Goal: Task Accomplishment & Management: Manage account settings

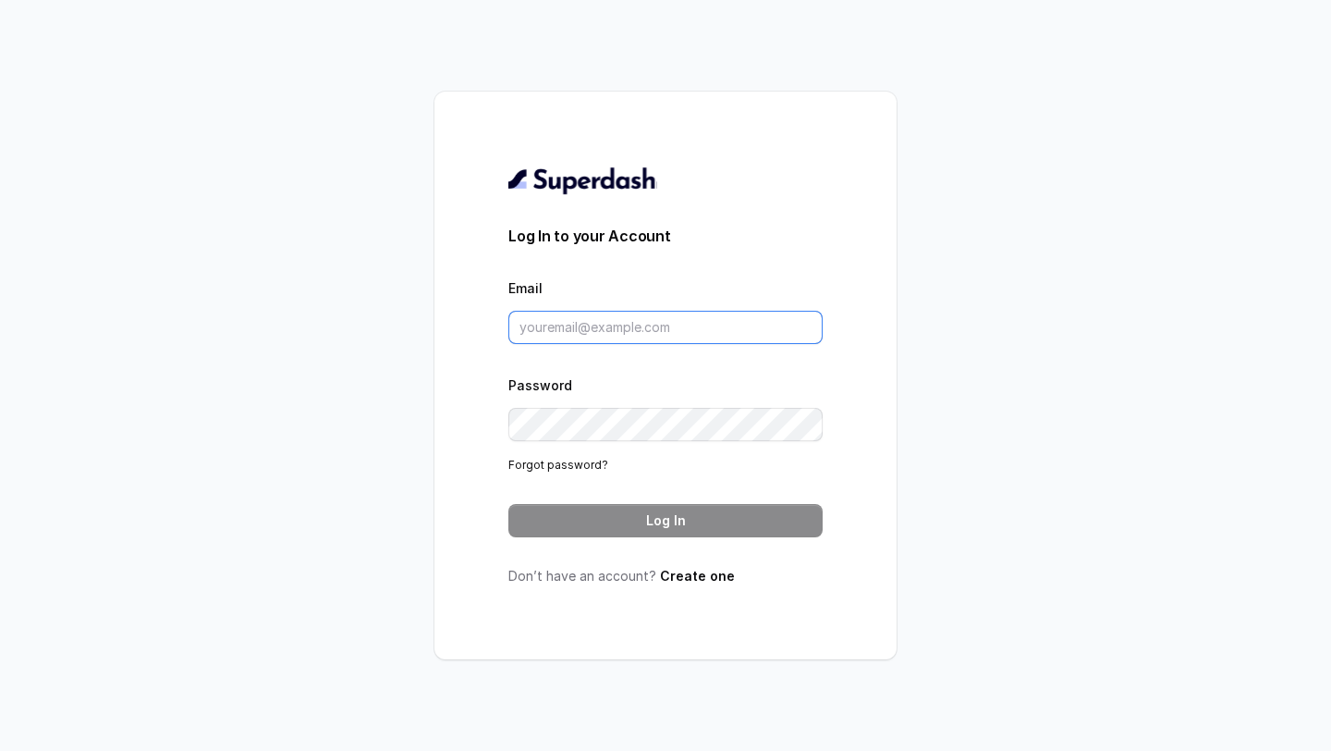
type input "[EMAIL_ADDRESS][DOMAIN_NAME]"
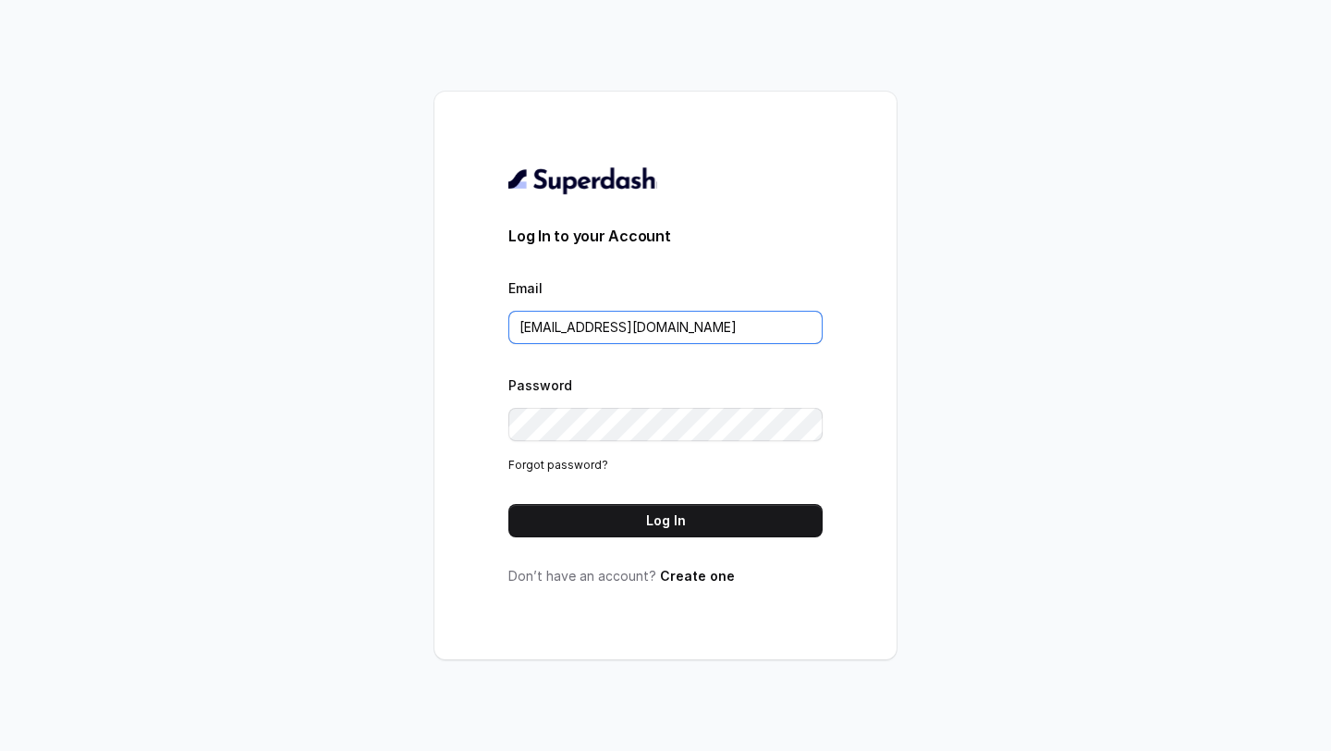
click at [723, 321] on input "[EMAIL_ADDRESS][DOMAIN_NAME]" at bounding box center [665, 327] width 314 height 33
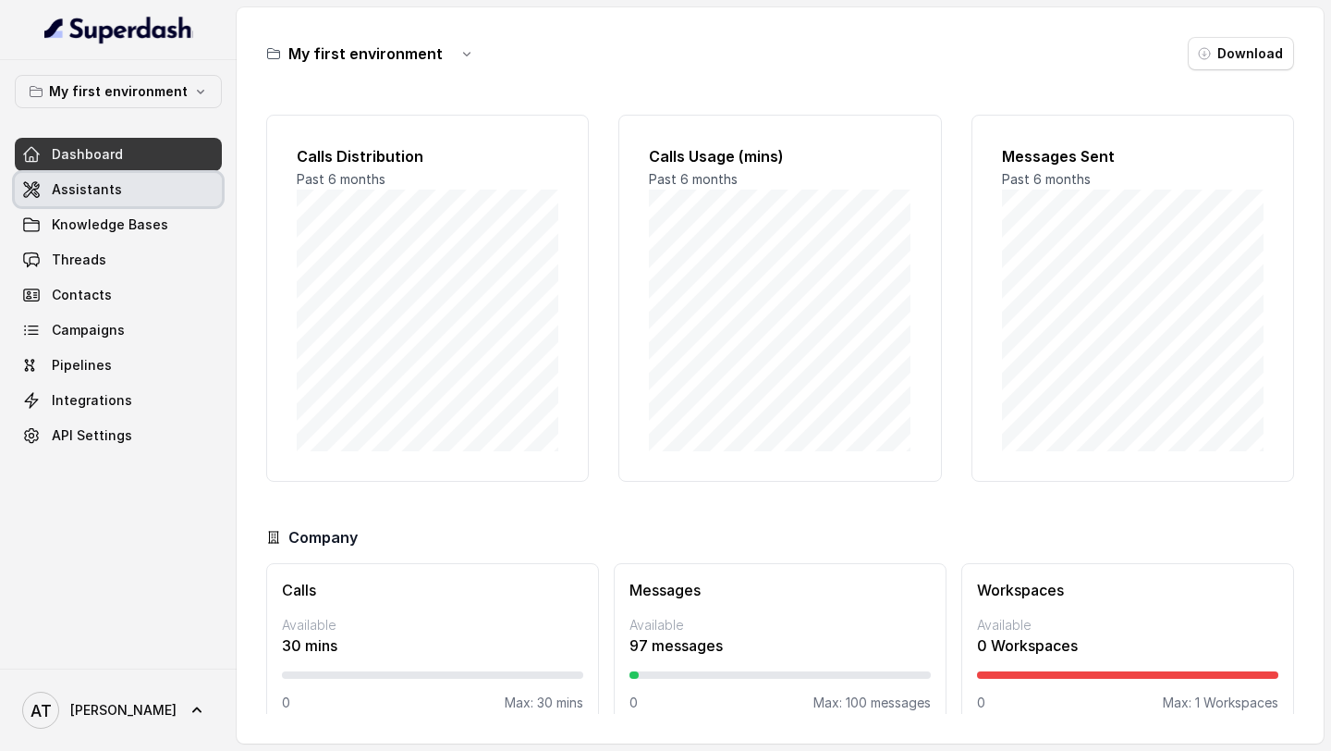
click at [105, 189] on span "Assistants" at bounding box center [87, 189] width 70 height 18
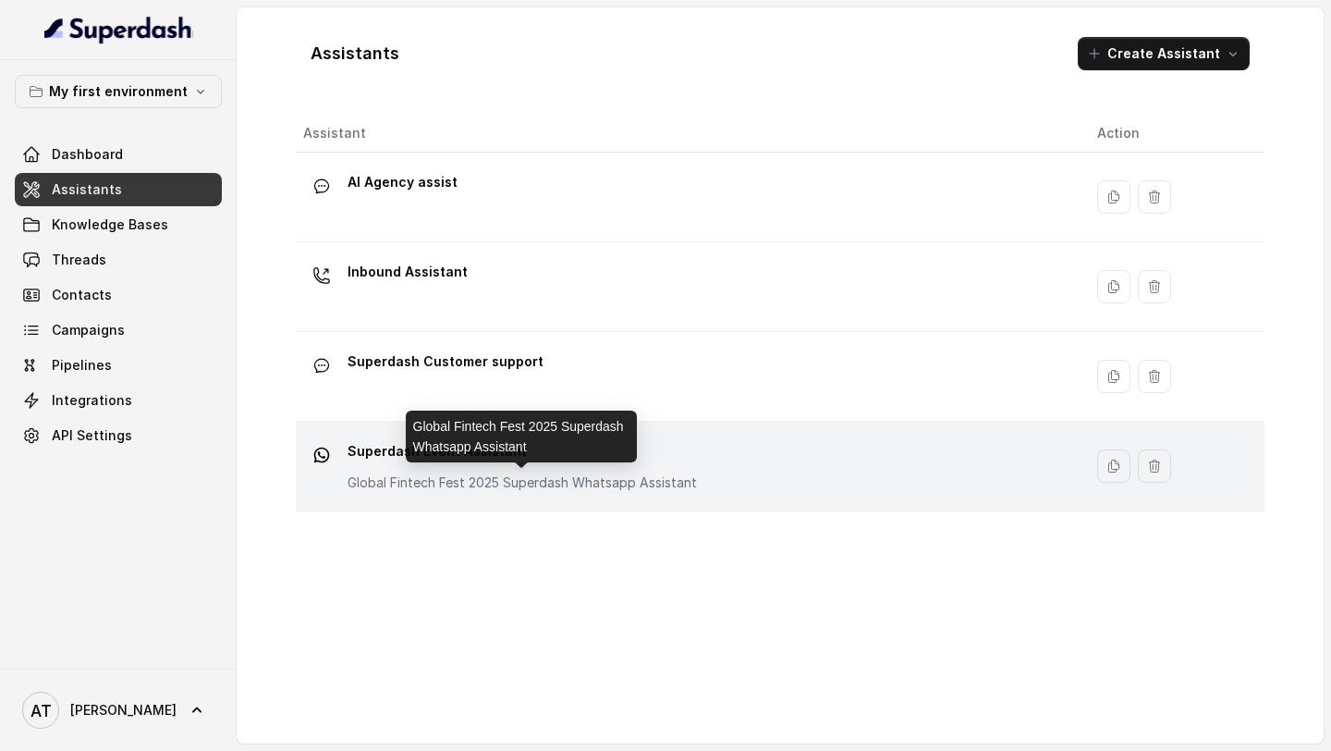
click at [540, 476] on p "Global Fintech Fest 2025 Superdash Whatsapp Assistant" at bounding box center [522, 482] width 349 height 18
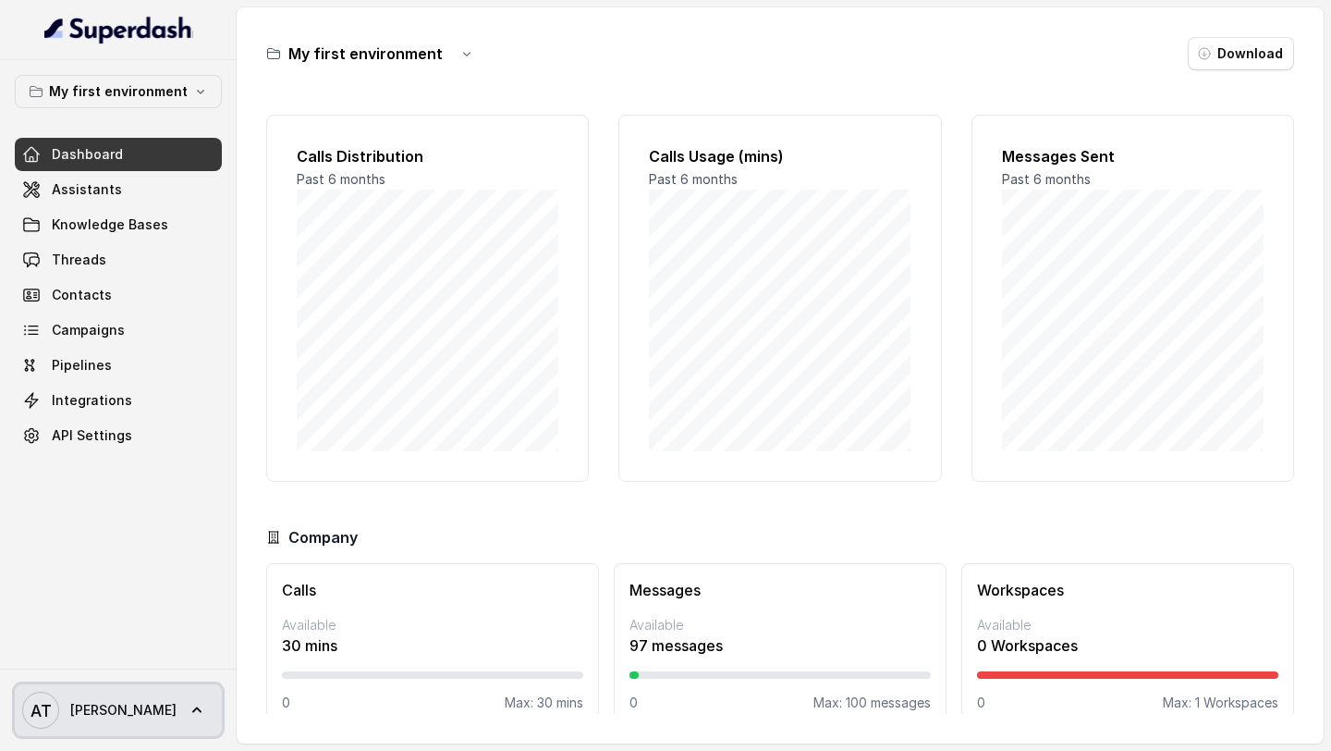
click at [95, 729] on link "AT [GEOGRAPHIC_DATA]" at bounding box center [118, 710] width 207 height 52
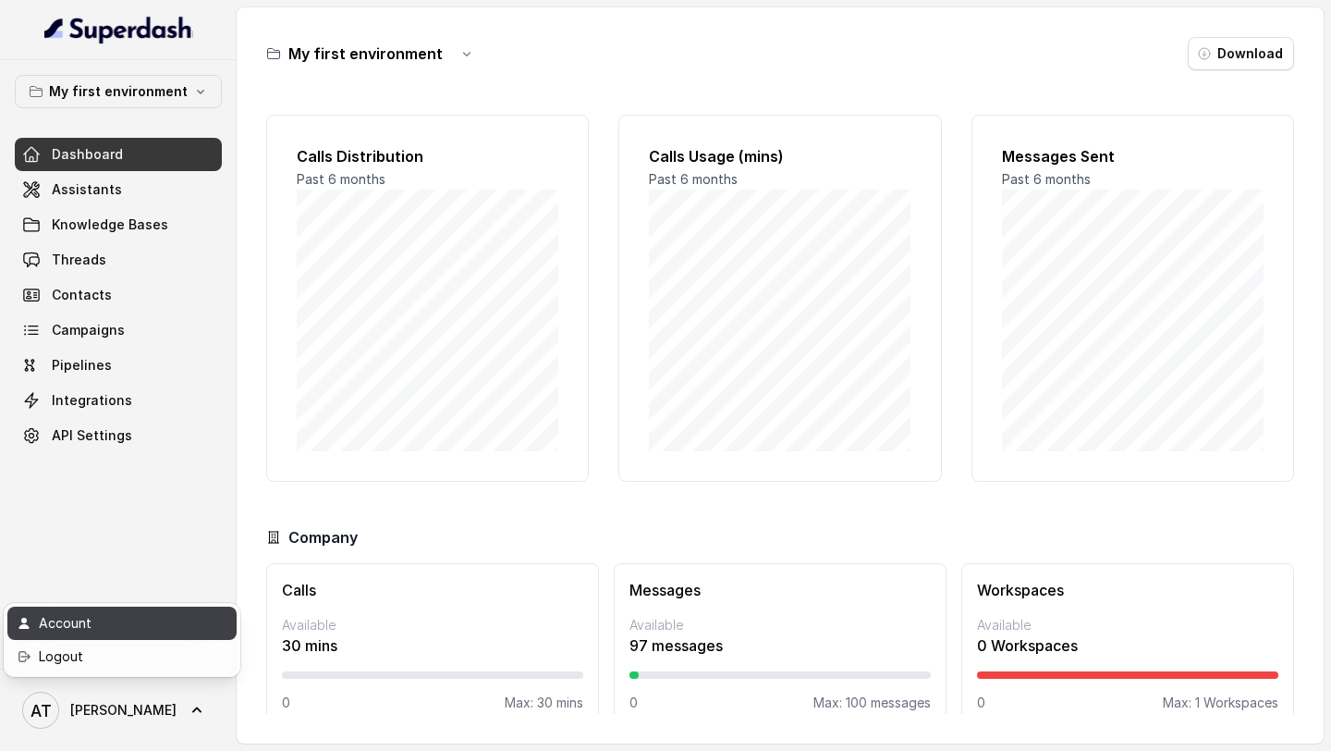
click at [169, 636] on link "Account" at bounding box center [121, 622] width 229 height 33
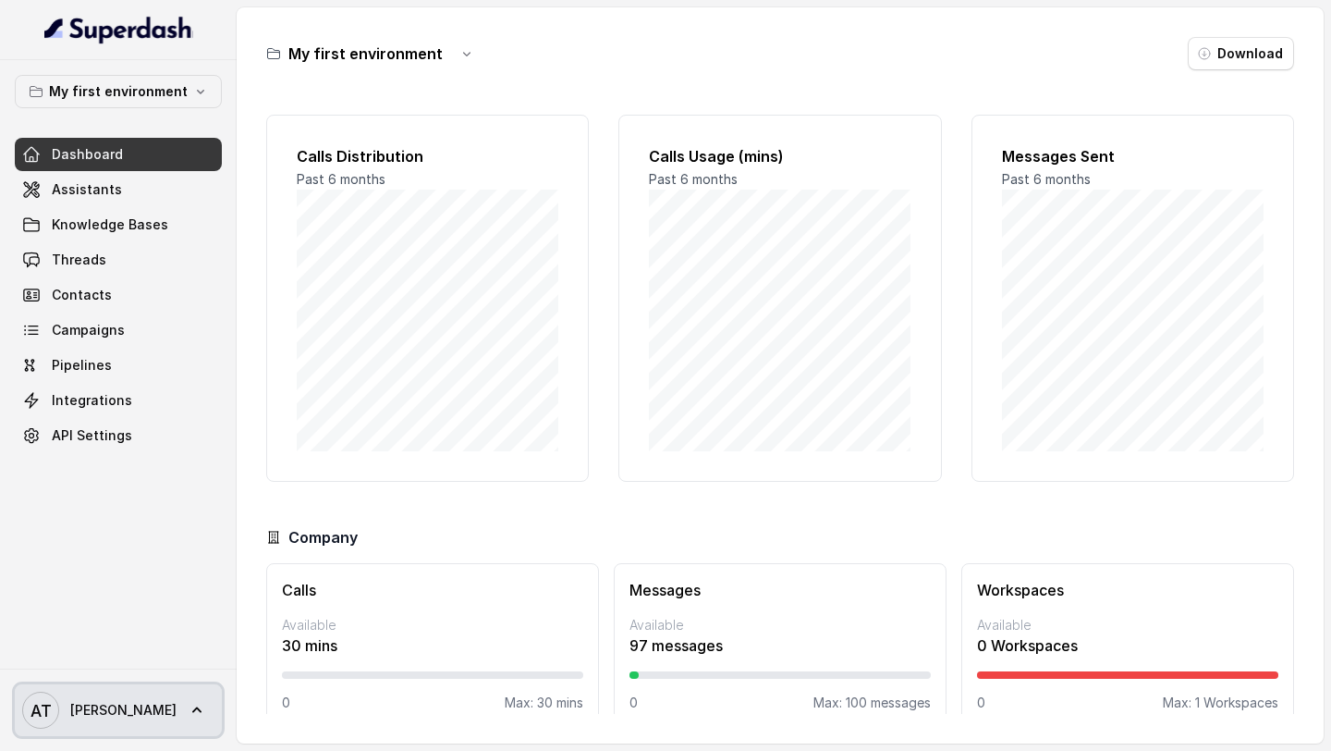
click at [92, 724] on span "AT Akhil" at bounding box center [99, 709] width 154 height 37
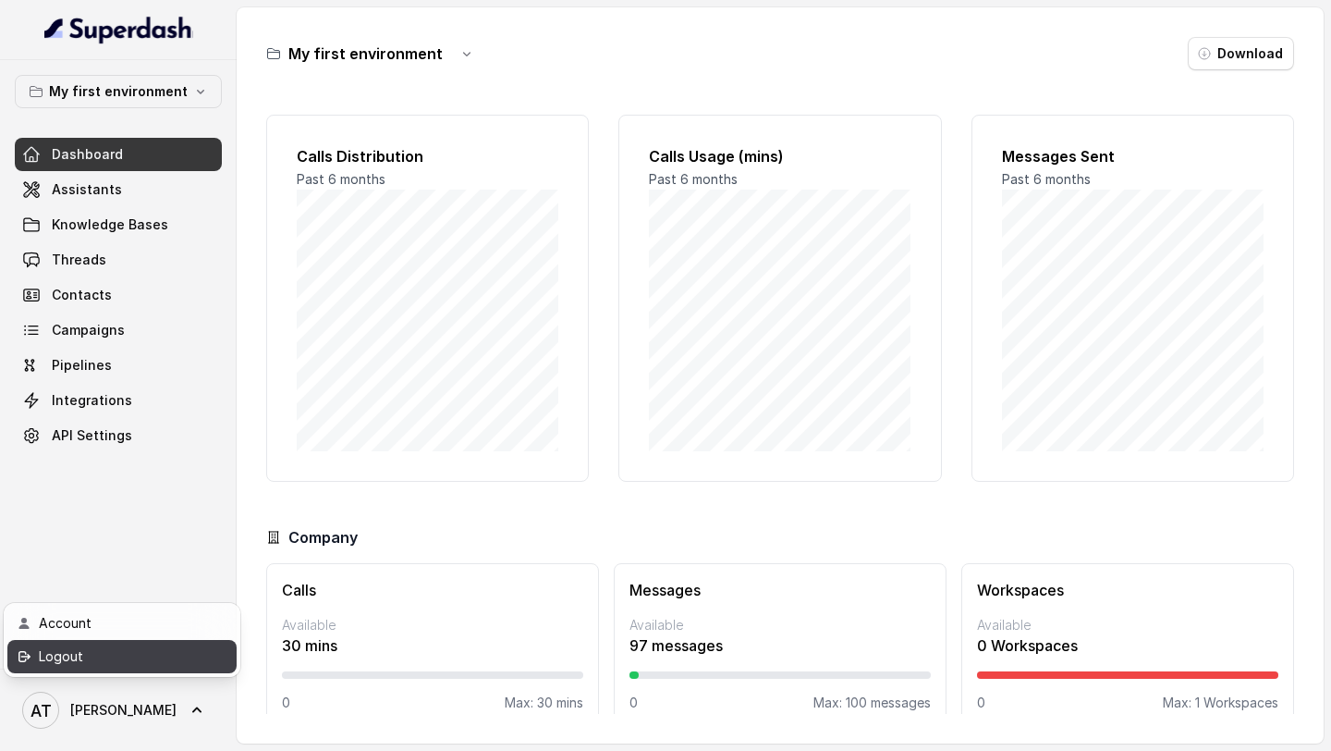
click at [122, 664] on div "Logout" at bounding box center [117, 656] width 157 height 22
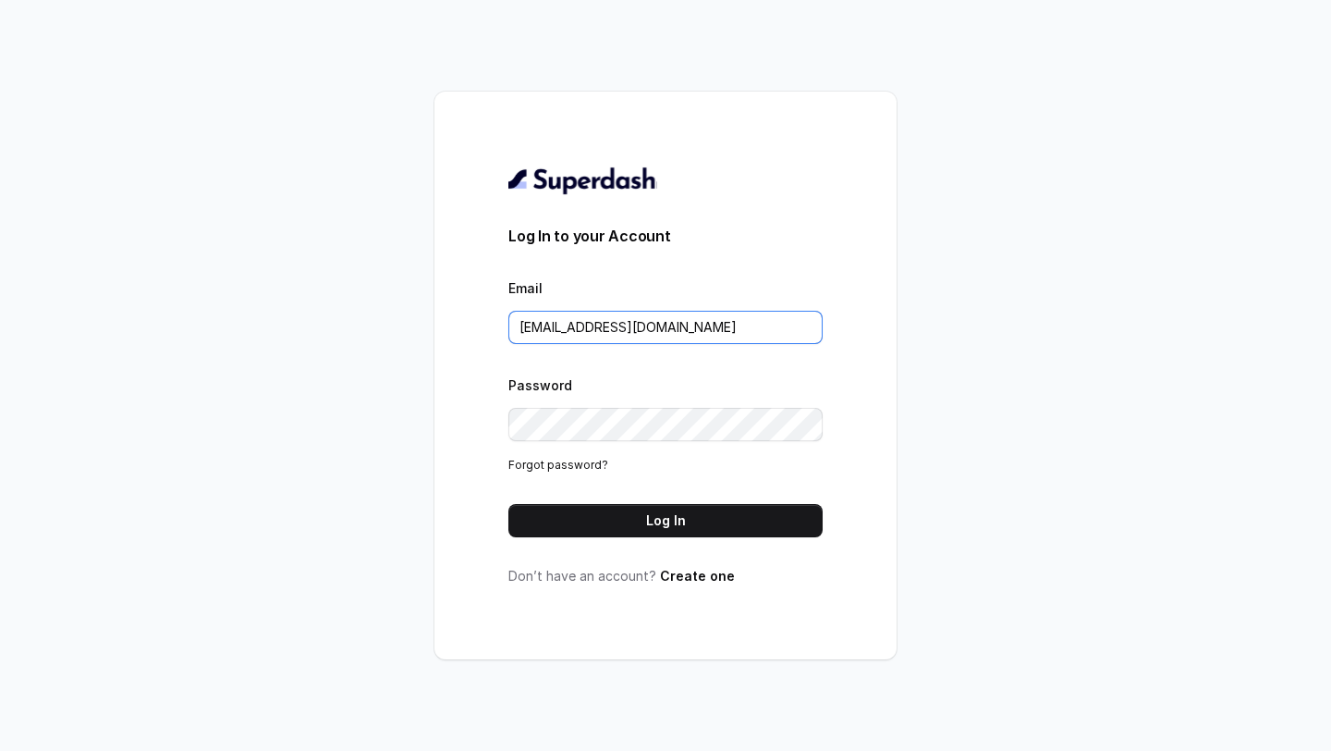
click at [645, 331] on input "VINIT_C@hdfclife.com" at bounding box center [665, 327] width 314 height 33
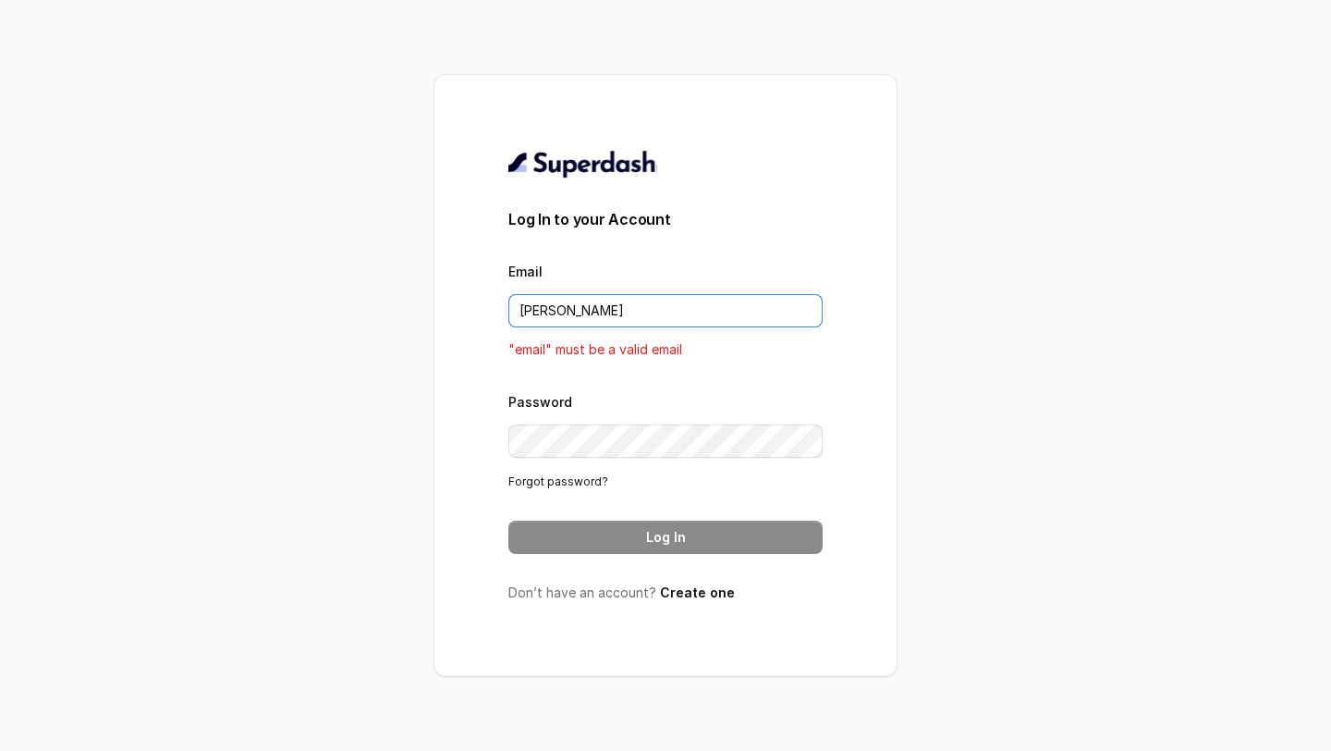
type input "rajesh.mudhliar@convictionhr.com"
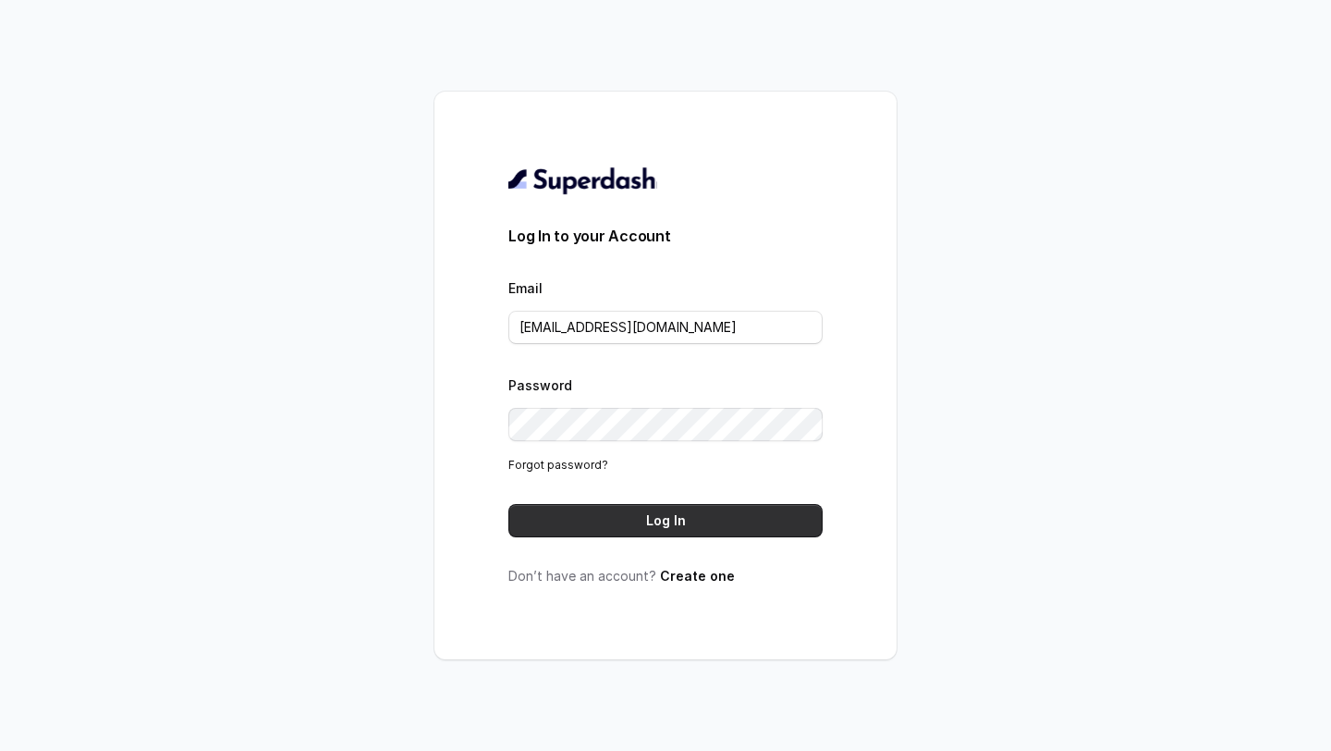
click at [652, 520] on button "Log In" at bounding box center [665, 520] width 314 height 33
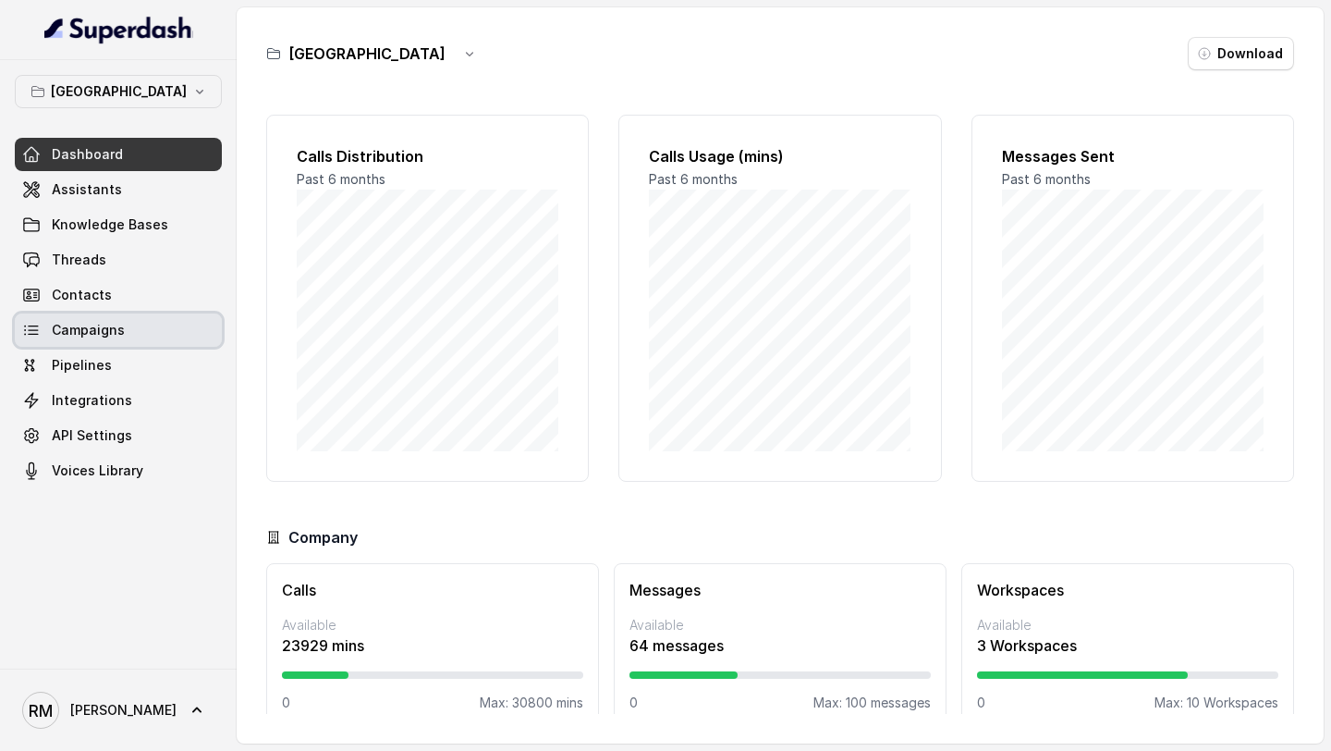
click at [99, 328] on span "Campaigns" at bounding box center [88, 330] width 73 height 18
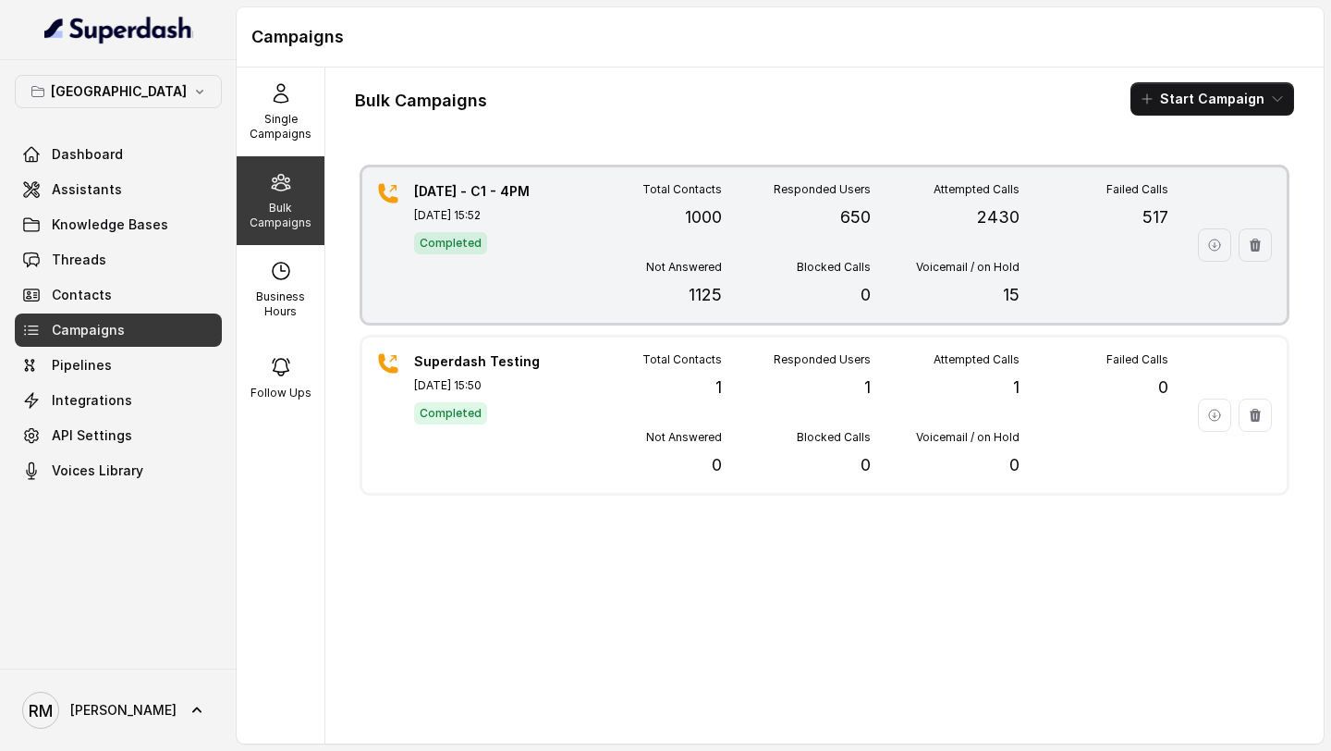
click at [511, 293] on div "24.09.2025 - C1 - 4PM Sep 24, 2025, 15:52 Completed" at bounding box center [478, 245] width 129 height 126
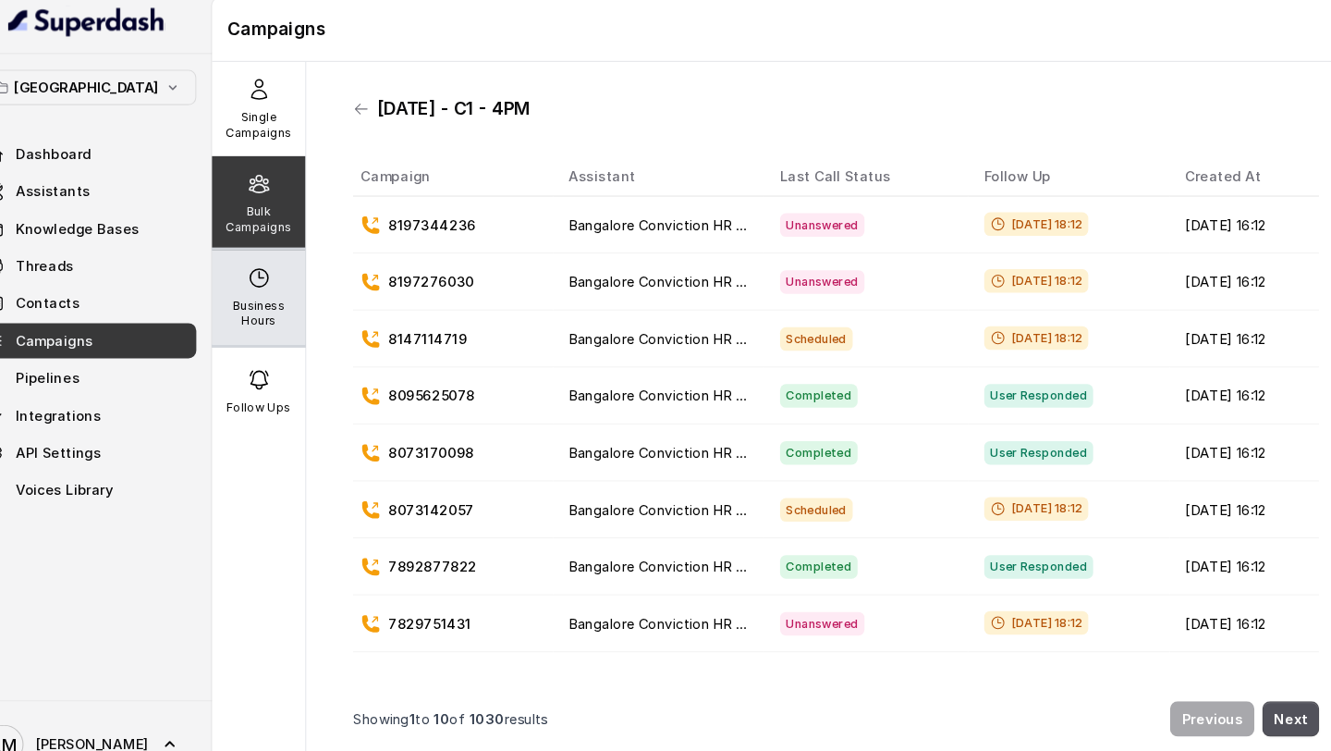
click at [310, 300] on p "Business Hours" at bounding box center [280, 304] width 73 height 30
select select "Asia/Calcutta"
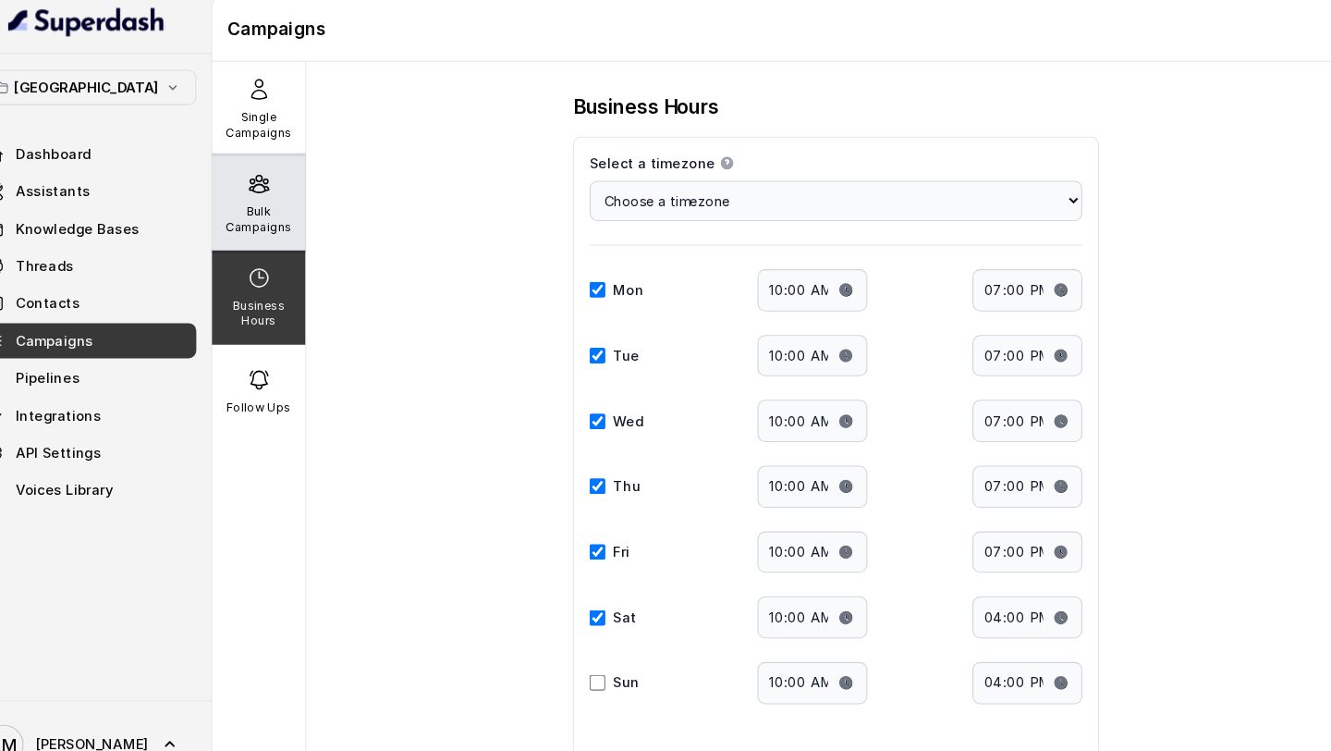
click at [302, 212] on p "Bulk Campaigns" at bounding box center [280, 216] width 73 height 30
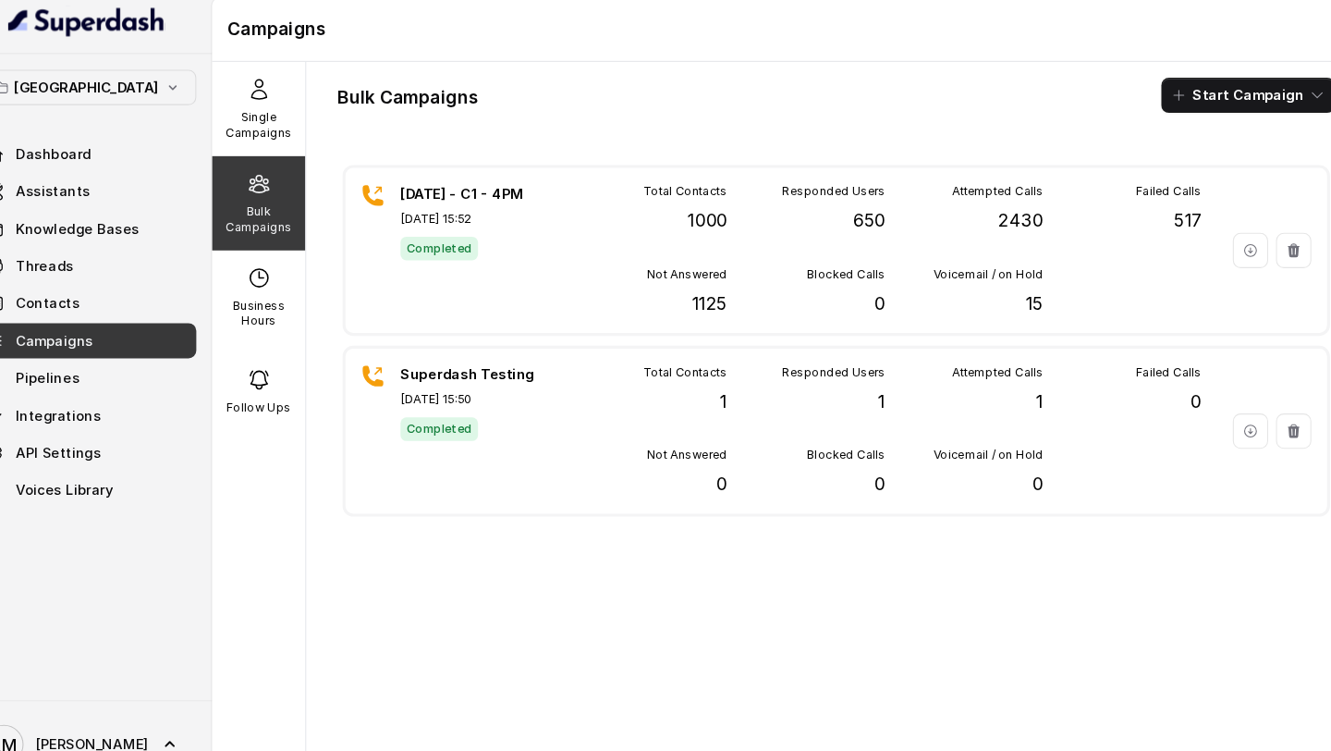
click at [765, 310] on div "24.09.2025 - C1 - 4PM Sep 24, 2025, 15:52 Completed Total Contacts 1000 Respond…" at bounding box center [824, 244] width 924 height 155
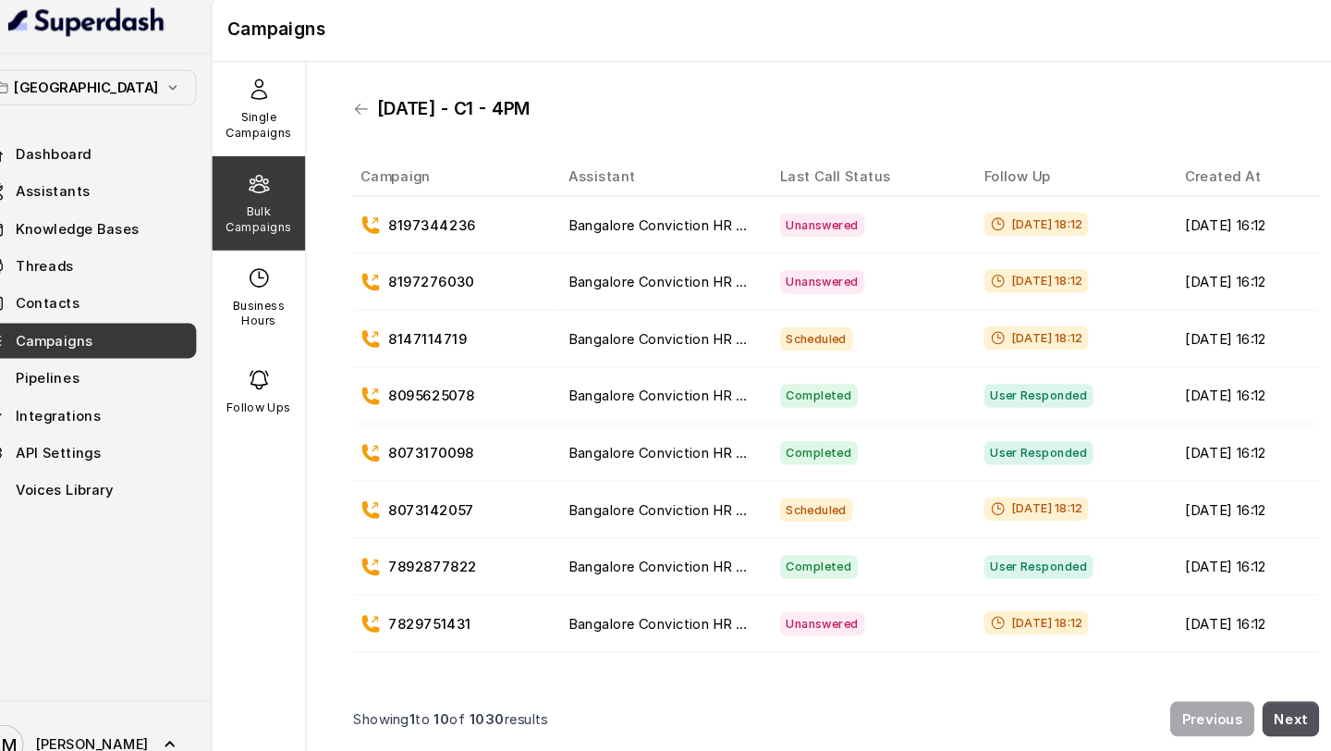
click at [372, 122] on div "24.09.2025 - C1 - 4PM" at bounding box center [825, 112] width 910 height 30
click at [375, 108] on icon at bounding box center [377, 111] width 15 height 15
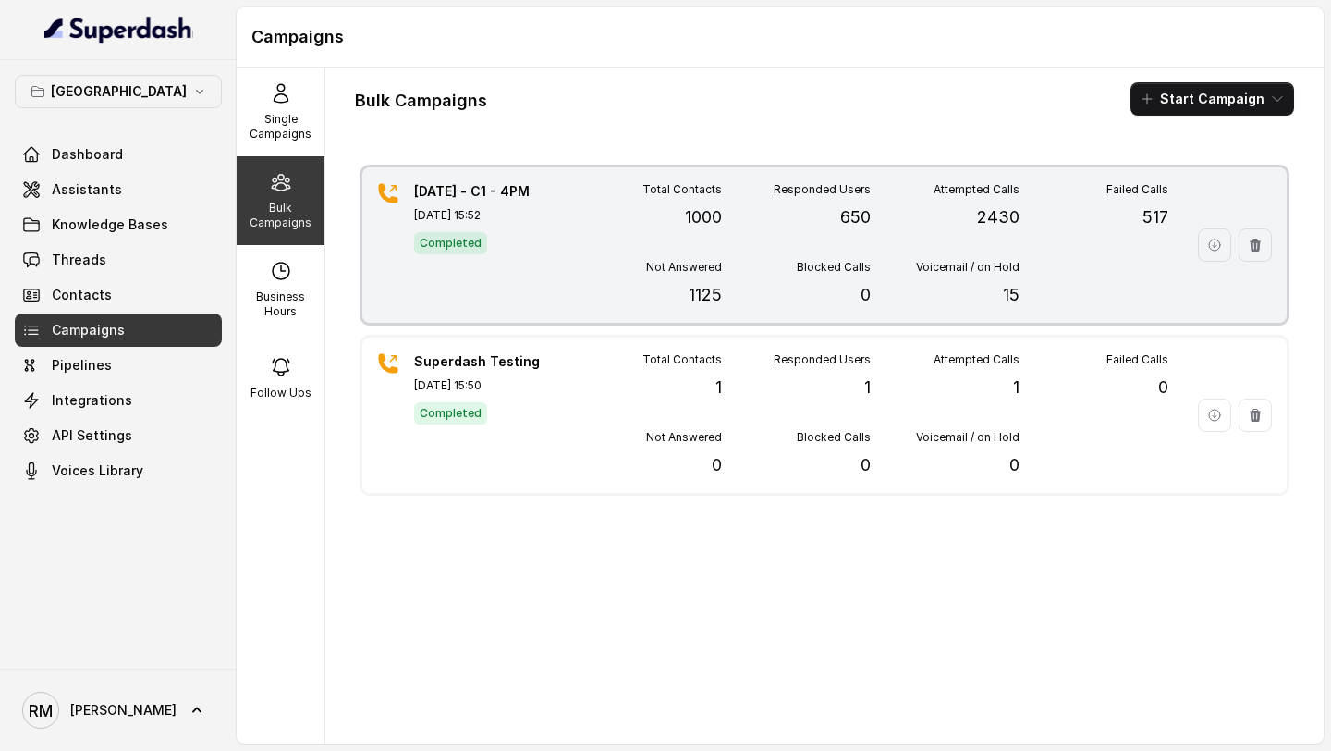
click at [562, 242] on div "[DATE] - C1 - 4PM [DATE] 15:52 Completed Total Contacts 1000 Responded Users 65…" at bounding box center [824, 244] width 924 height 155
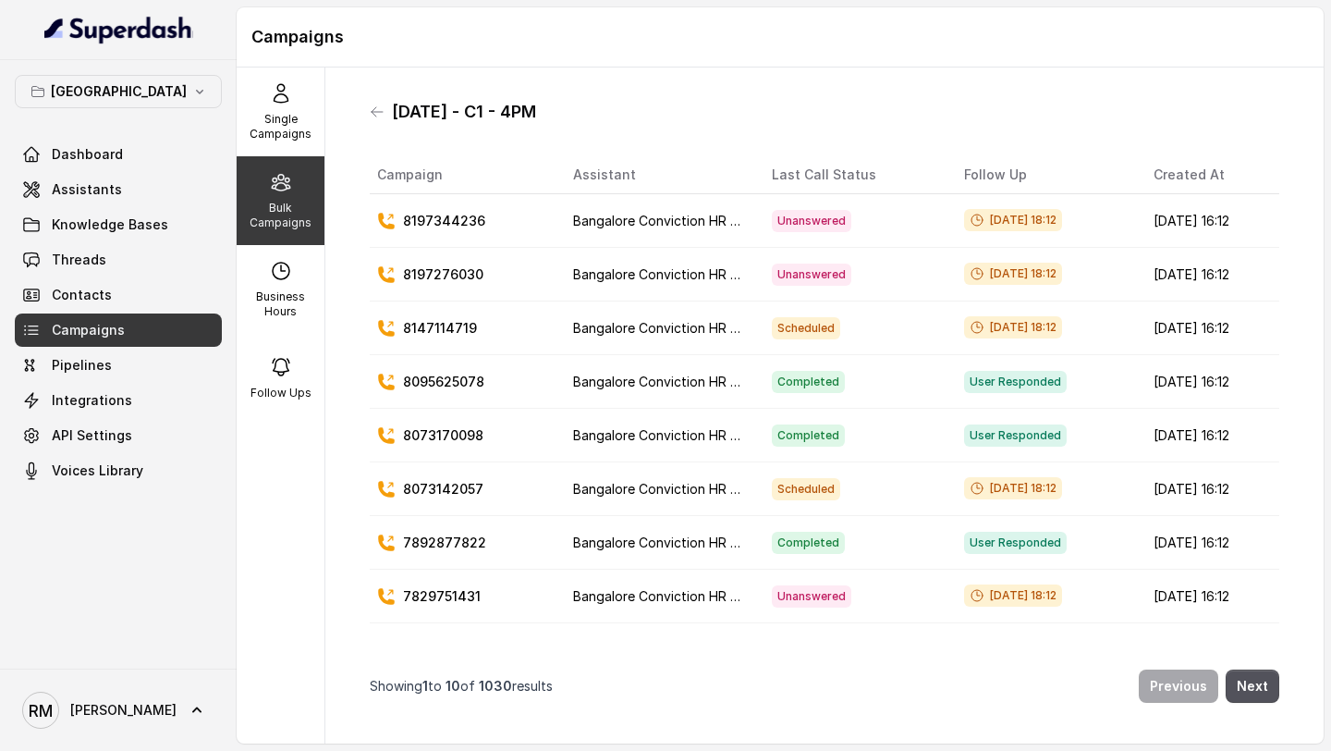
click at [493, 684] on span "1030" at bounding box center [495, 686] width 33 height 16
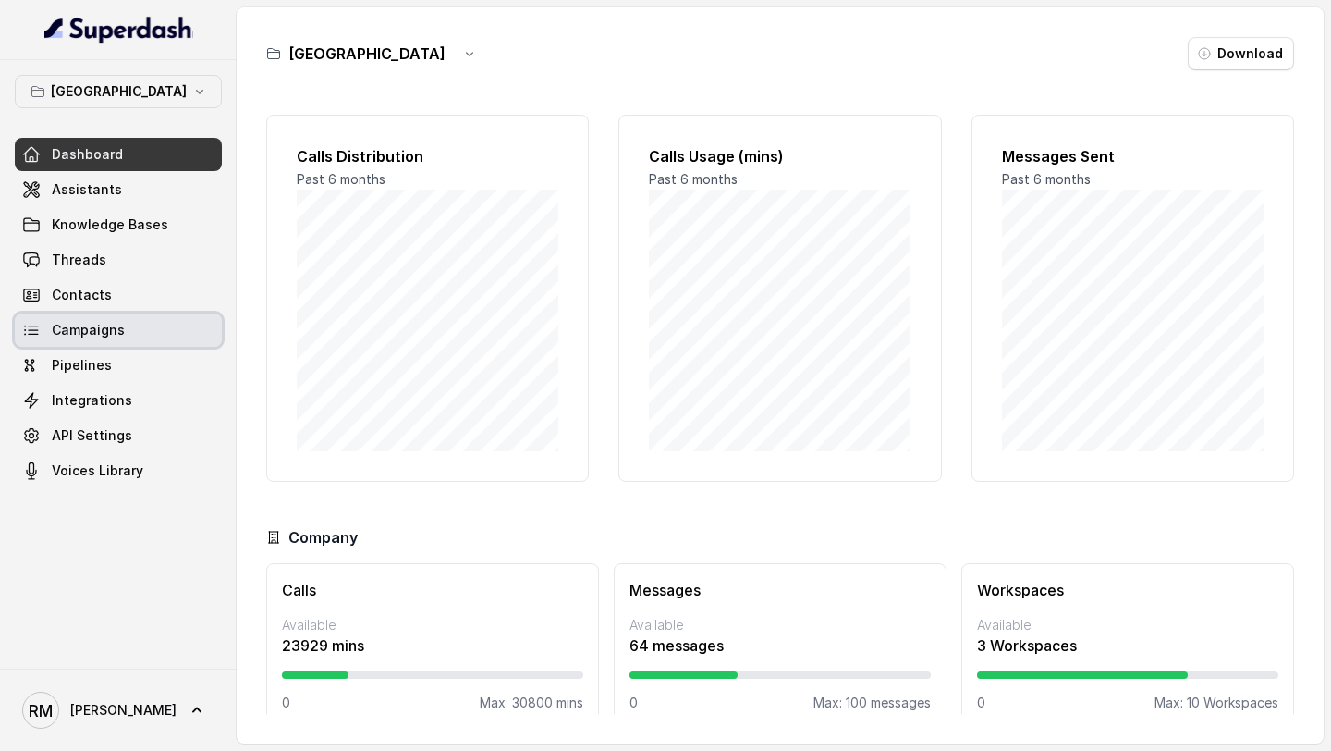
click at [138, 325] on link "Campaigns" at bounding box center [118, 329] width 207 height 33
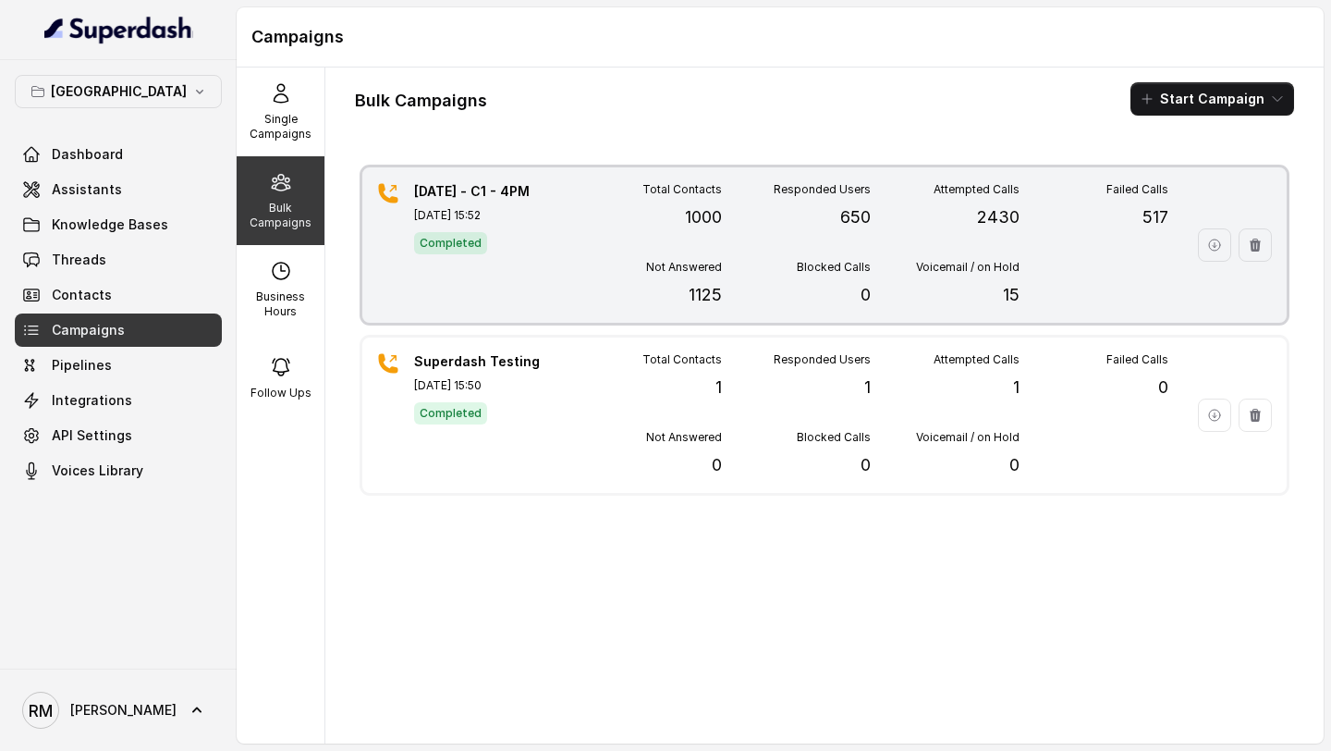
click at [561, 182] on div "[DATE] - C1 - 4PM [DATE] 15:52 Completed Total Contacts 1000 Responded Users 65…" at bounding box center [824, 244] width 924 height 155
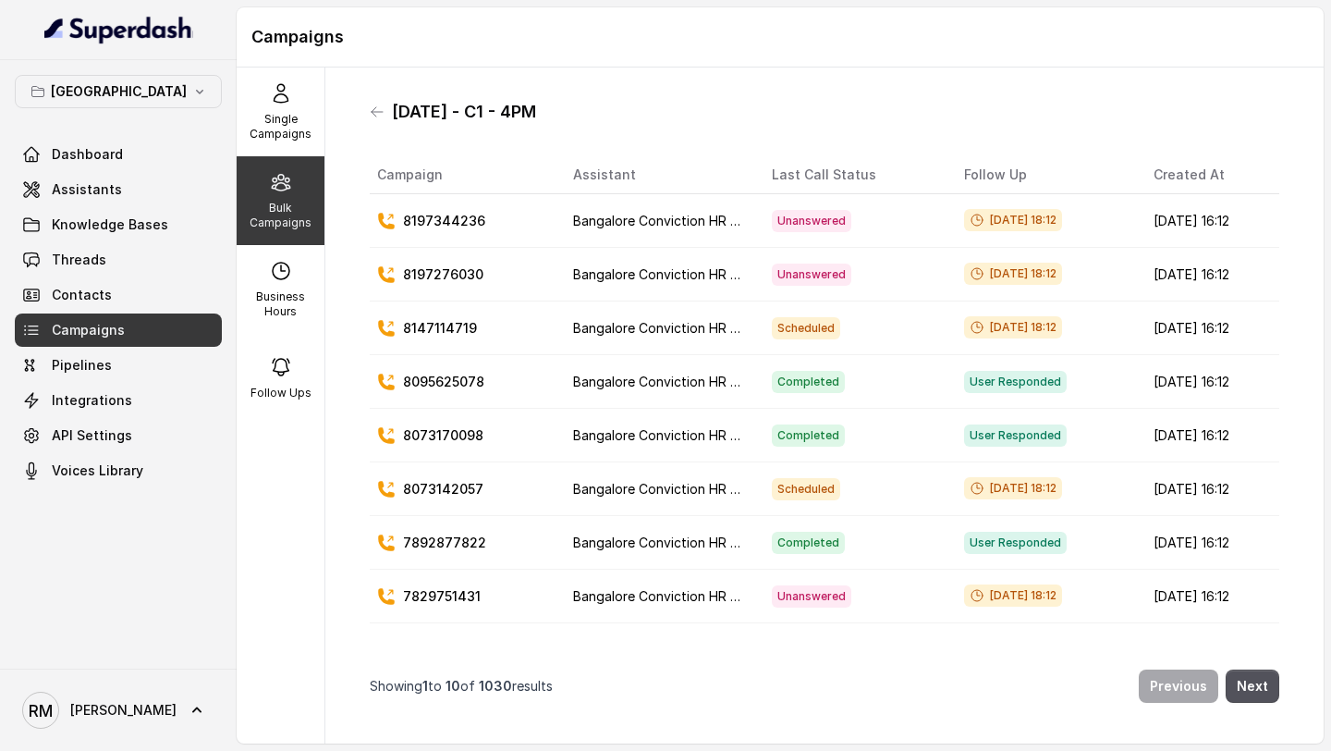
click at [288, 214] on p "Bulk Campaigns" at bounding box center [280, 216] width 73 height 30
click at [284, 184] on icon at bounding box center [281, 183] width 18 height 16
click at [378, 114] on icon at bounding box center [377, 111] width 15 height 15
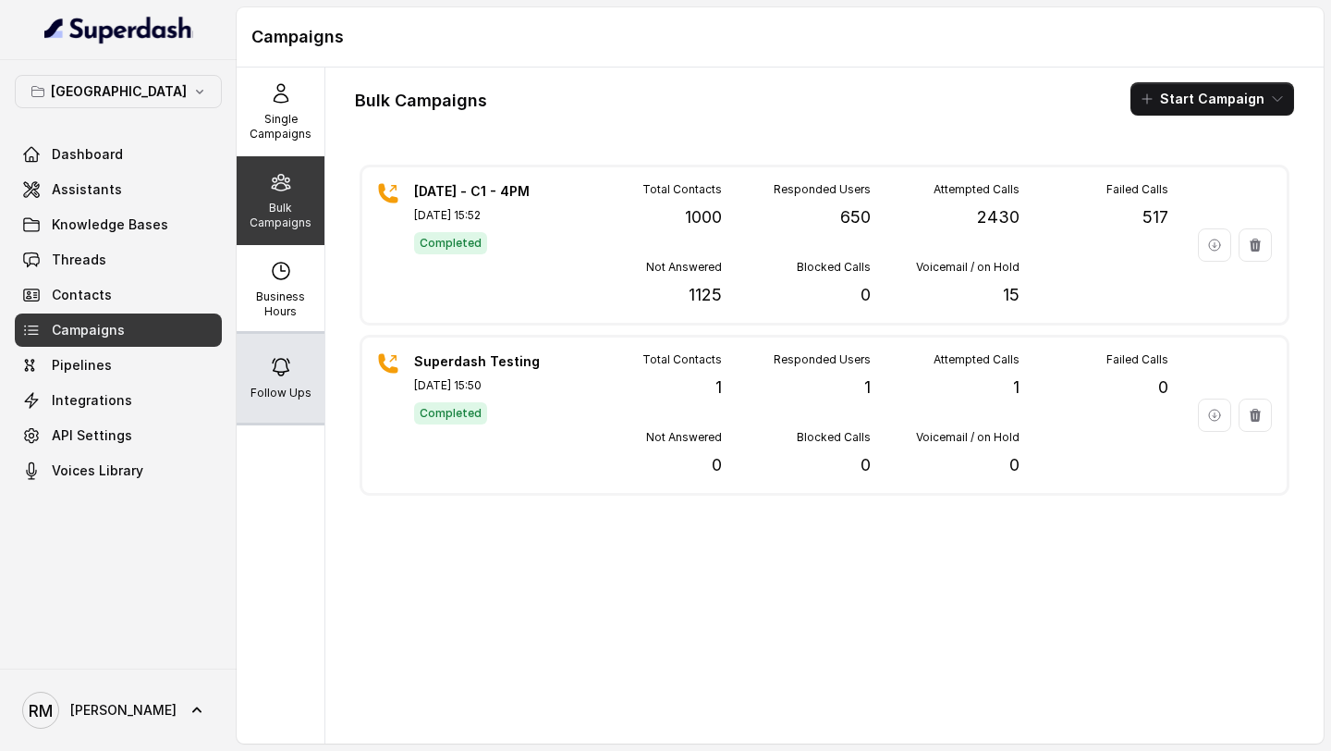
click at [293, 375] on div "Follow Ups" at bounding box center [281, 378] width 88 height 89
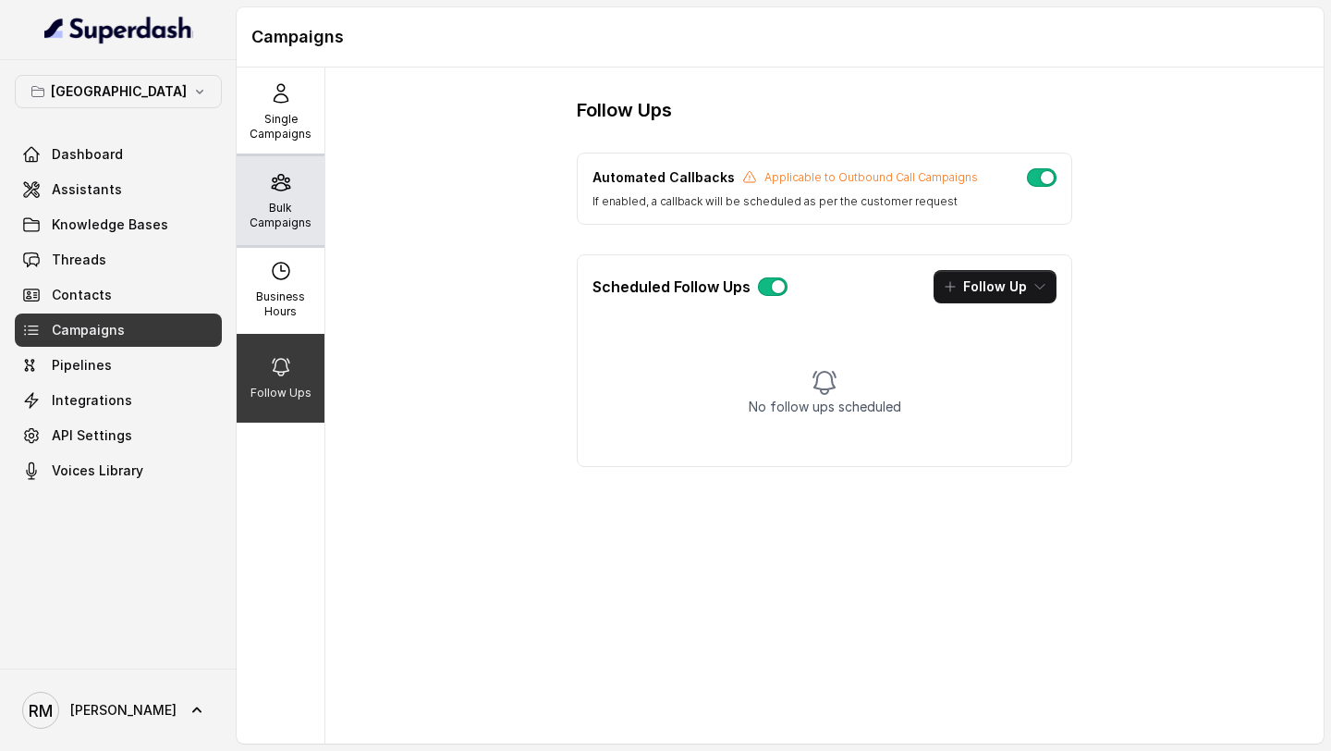
click at [284, 189] on icon at bounding box center [281, 183] width 18 height 16
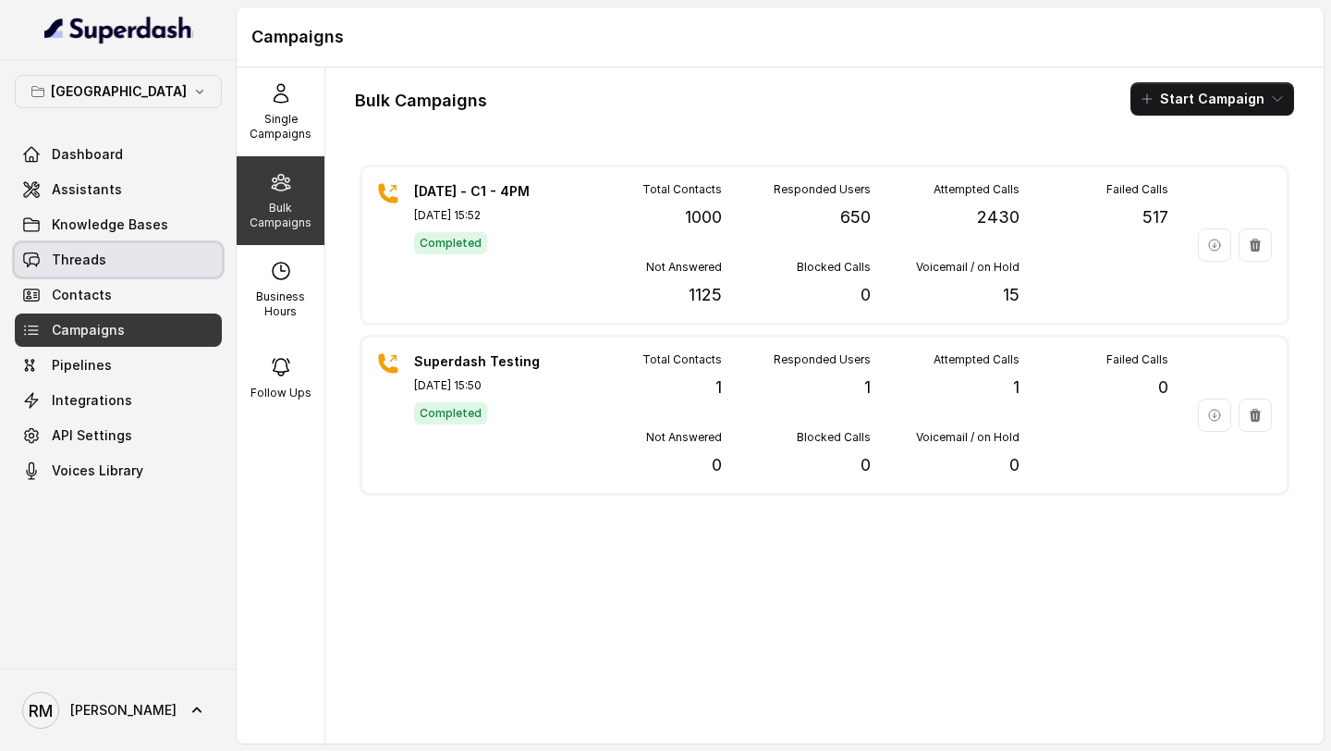
click at [93, 257] on span "Threads" at bounding box center [79, 259] width 55 height 18
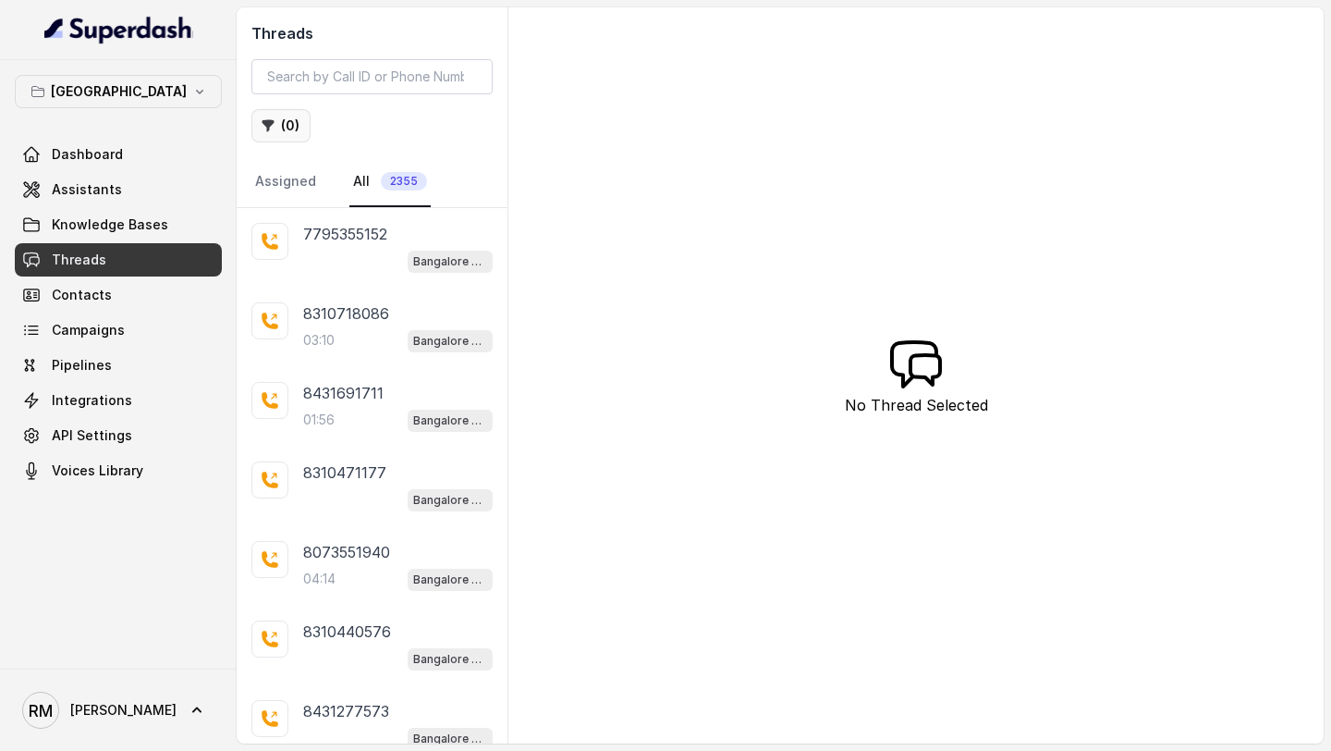
click at [286, 128] on button "( 0 )" at bounding box center [280, 125] width 59 height 33
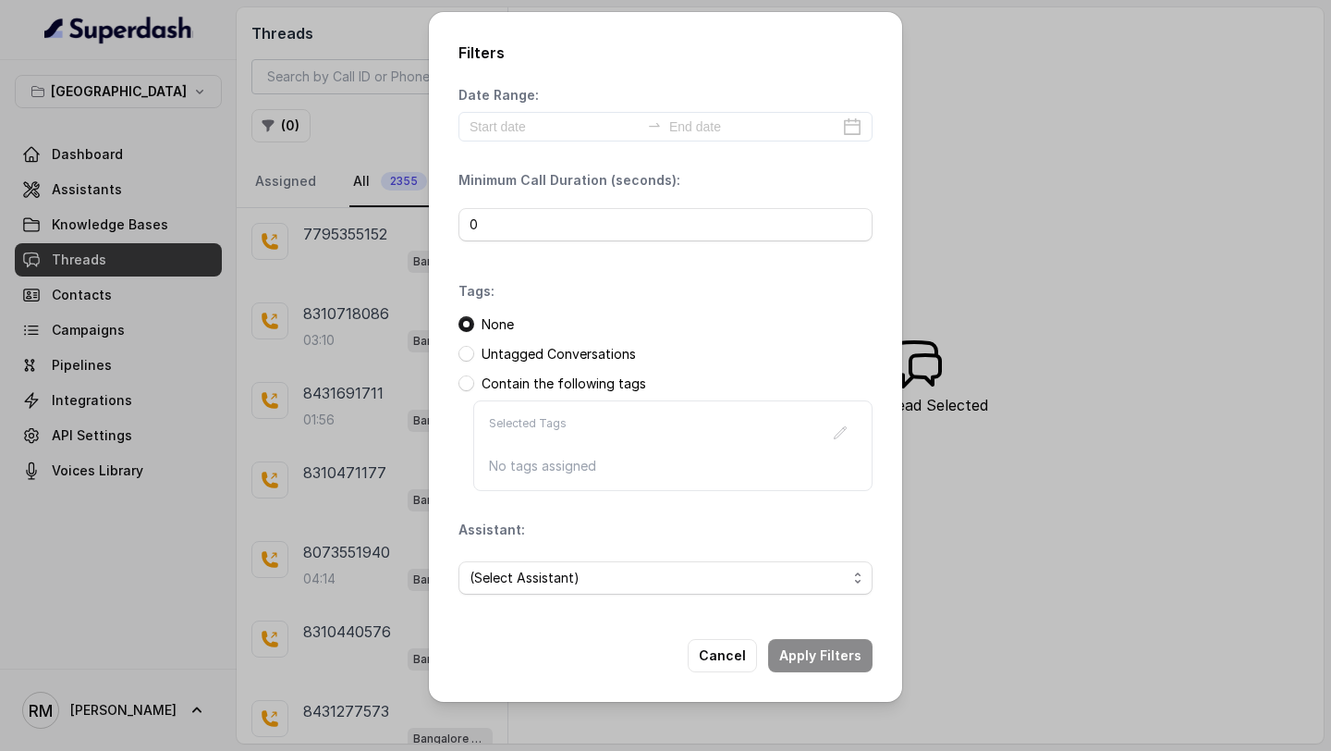
click at [297, 329] on div "Filters Date Range: Minimum Call Duration (seconds): 0 Tags: None Untagged Conv…" at bounding box center [665, 375] width 1331 height 751
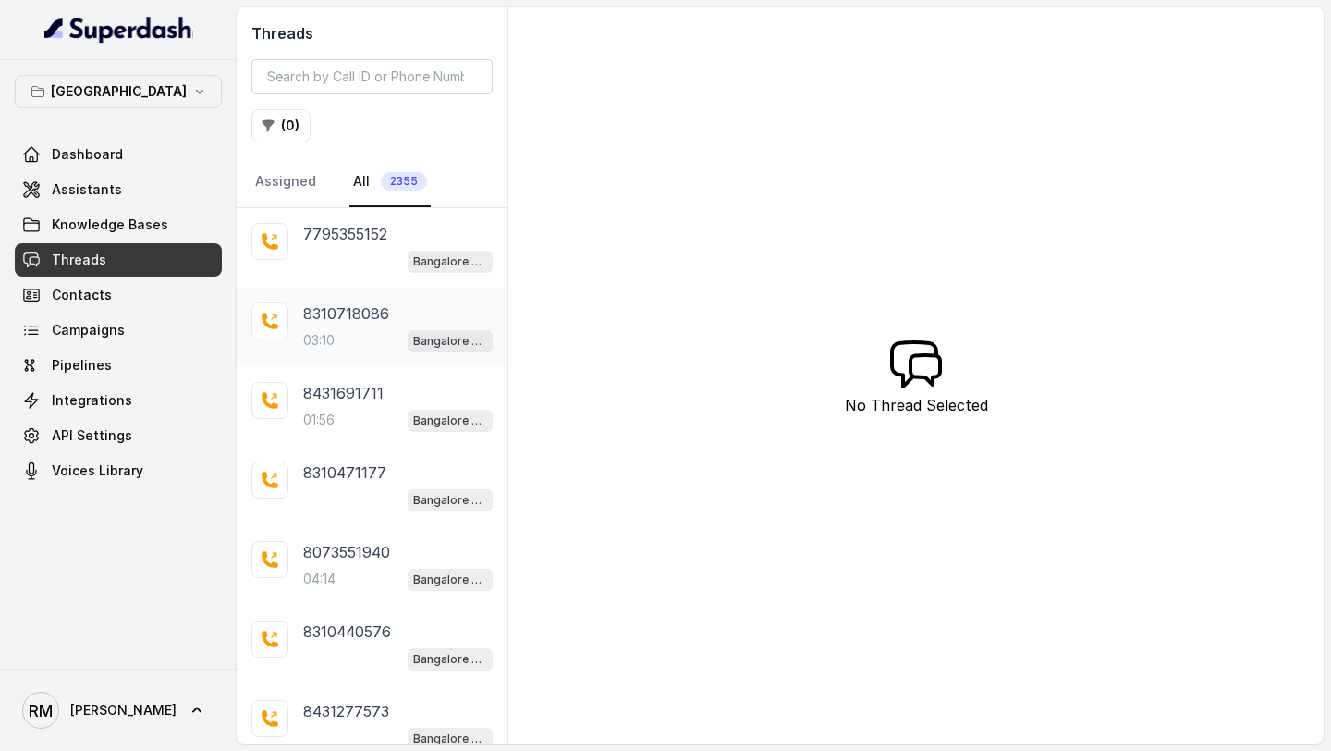
click at [369, 349] on div "03:10 Bangalore Conviction HR Outbound Assistant" at bounding box center [397, 340] width 189 height 24
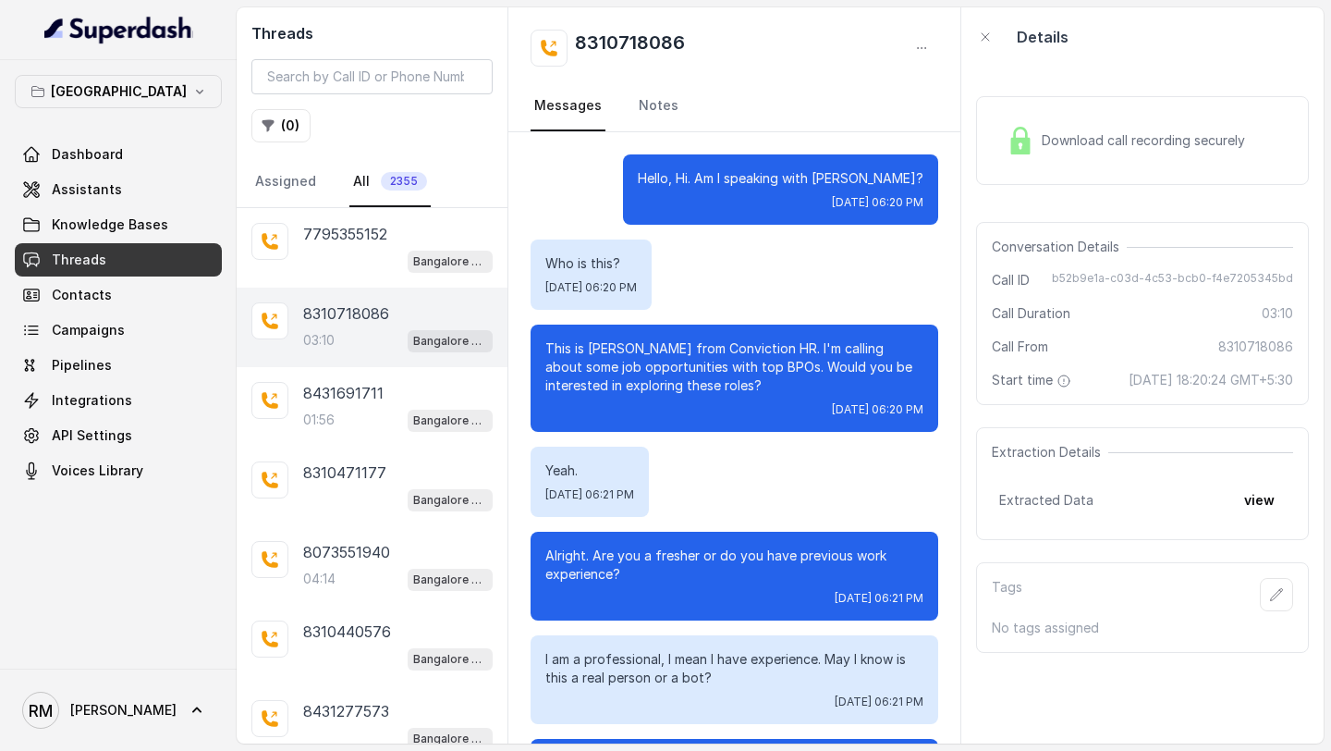
scroll to position [3182, 0]
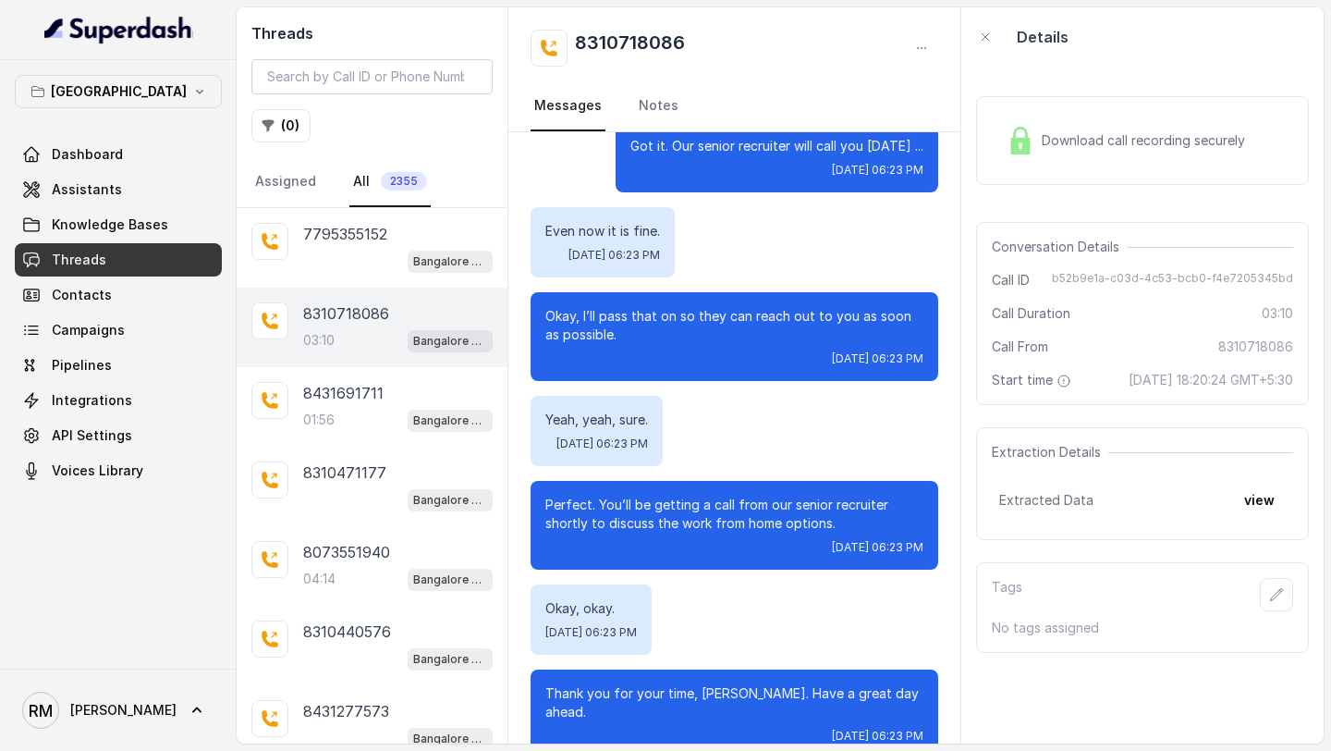
click at [110, 339] on link "Campaigns" at bounding box center [118, 329] width 207 height 33
